Goal: Find specific page/section: Find specific page/section

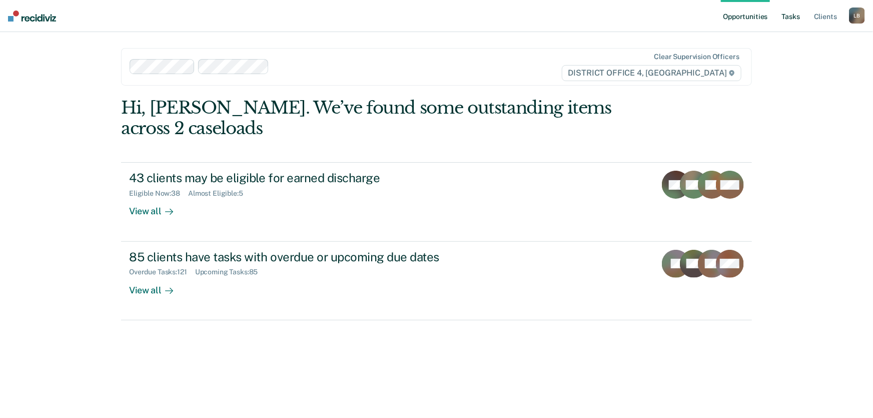
click at [791, 16] on link "Tasks" at bounding box center [791, 16] width 22 height 32
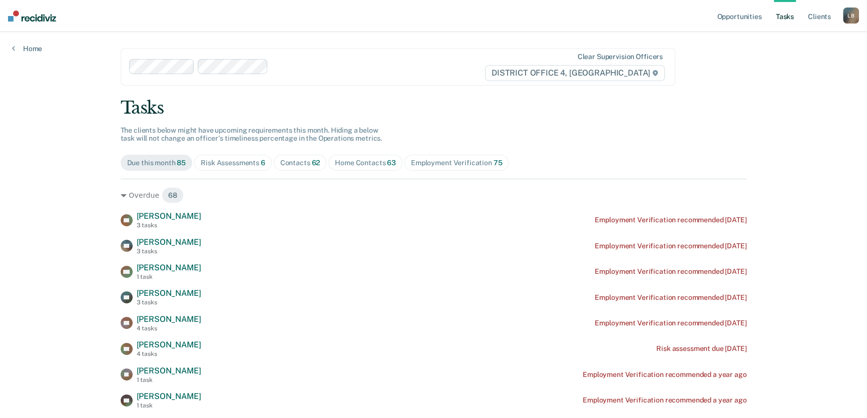
click at [369, 161] on div "Home Contacts 63" at bounding box center [365, 163] width 61 height 9
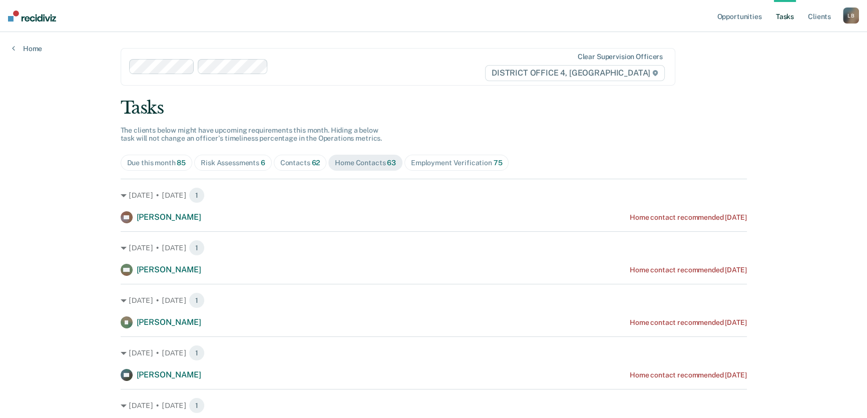
click at [300, 163] on div "Contacts 62" at bounding box center [300, 163] width 40 height 9
click at [818, 19] on link "Client s" at bounding box center [819, 16] width 27 height 32
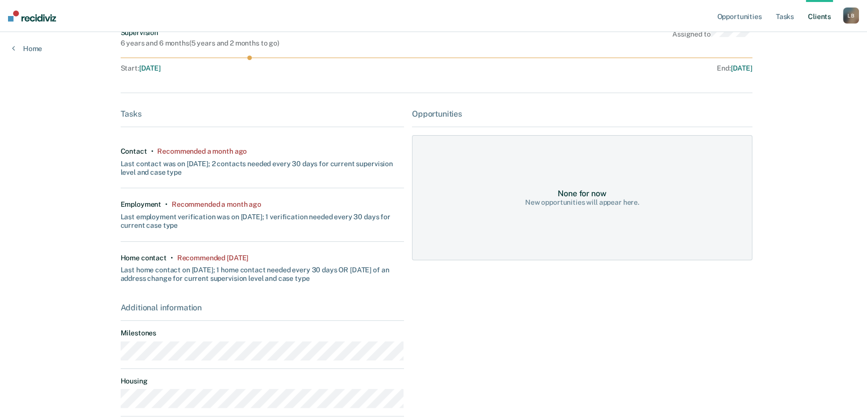
scroll to position [227, 0]
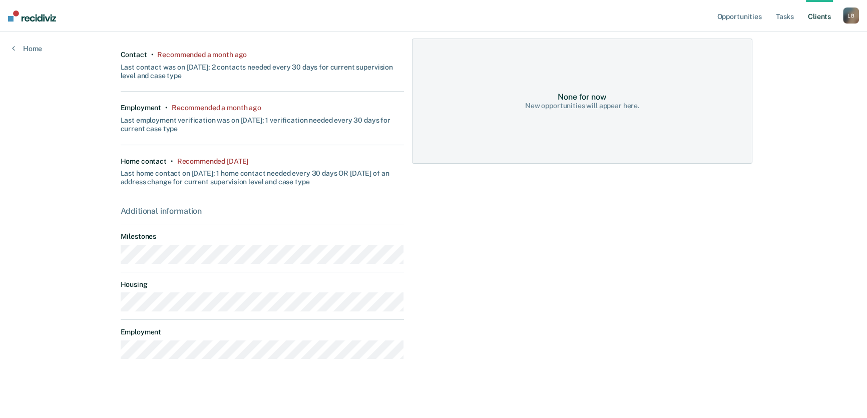
click at [117, 308] on main "AB Contacts Preferred Name Preferred Contact None Call Text Email None Prototyp…" at bounding box center [434, 99] width 650 height 589
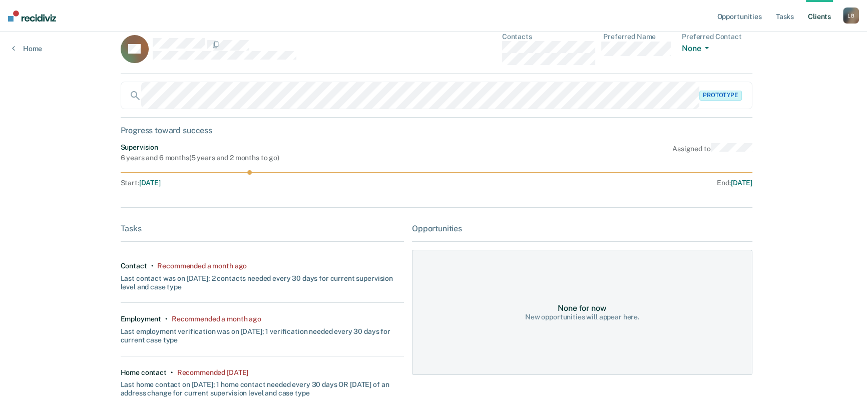
scroll to position [0, 0]
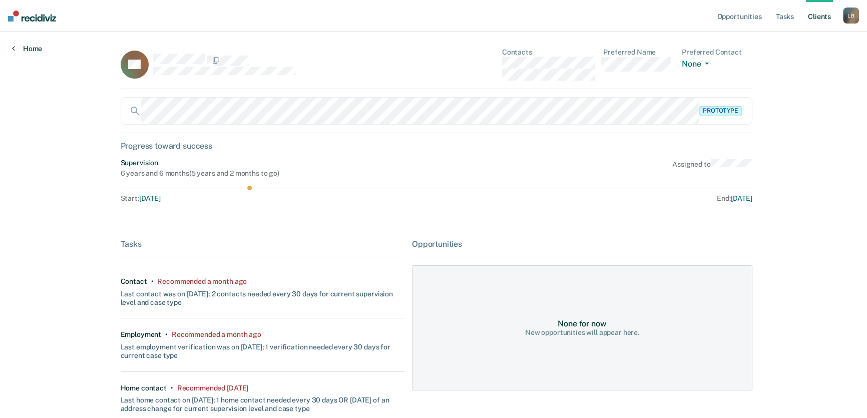
click at [31, 50] on link "Home" at bounding box center [27, 48] width 30 height 9
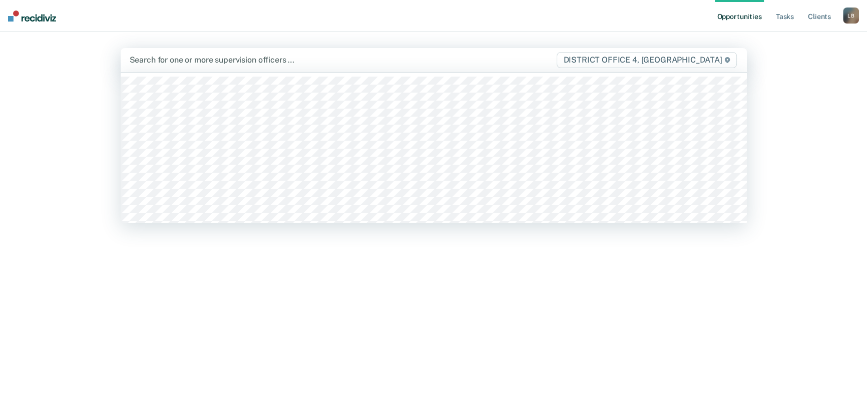
click at [173, 60] on div at bounding box center [342, 60] width 425 height 12
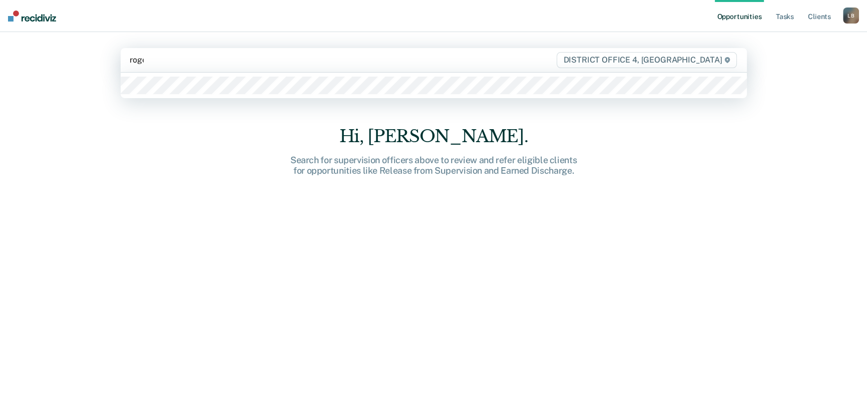
type input "[PERSON_NAME]"
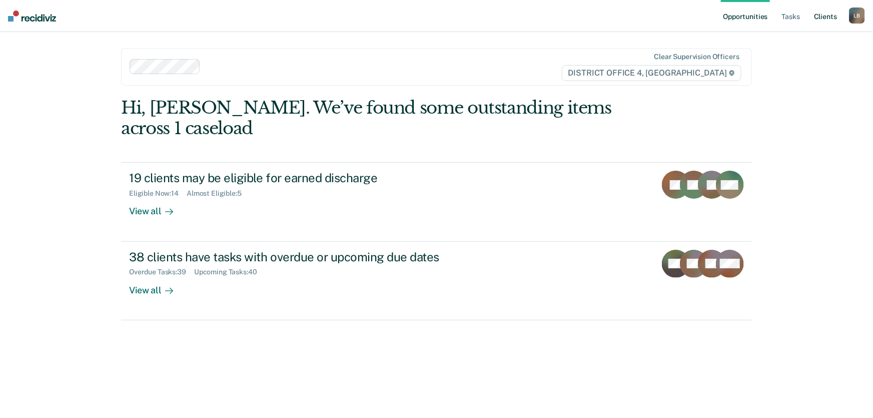
click at [824, 17] on link "Client s" at bounding box center [825, 16] width 27 height 32
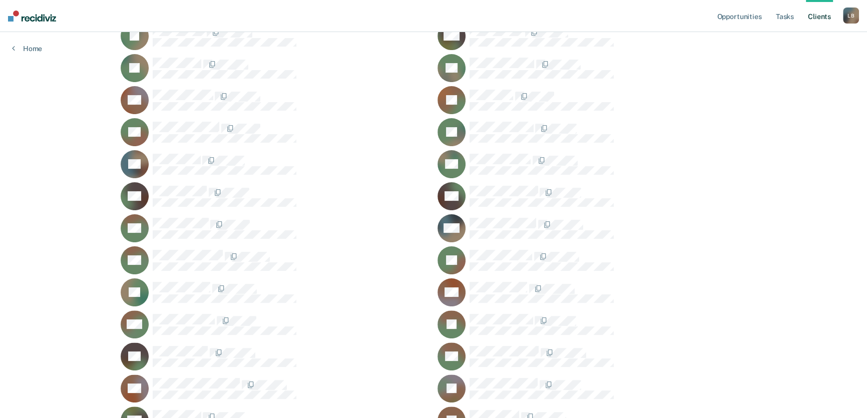
scroll to position [257, 0]
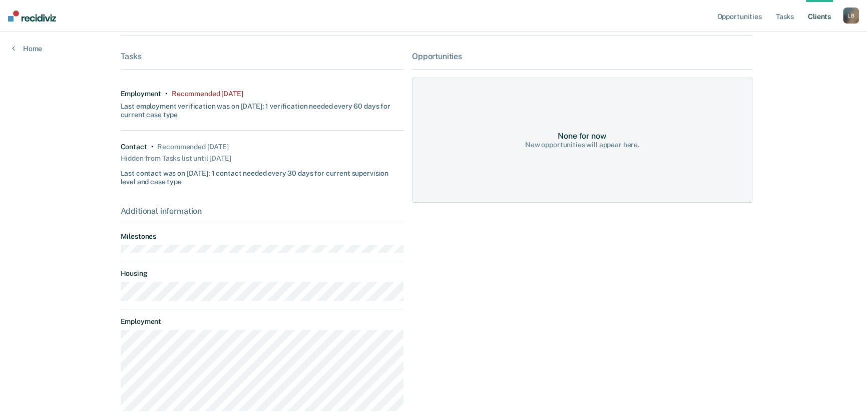
scroll to position [240, 0]
